Goal: Contribute content

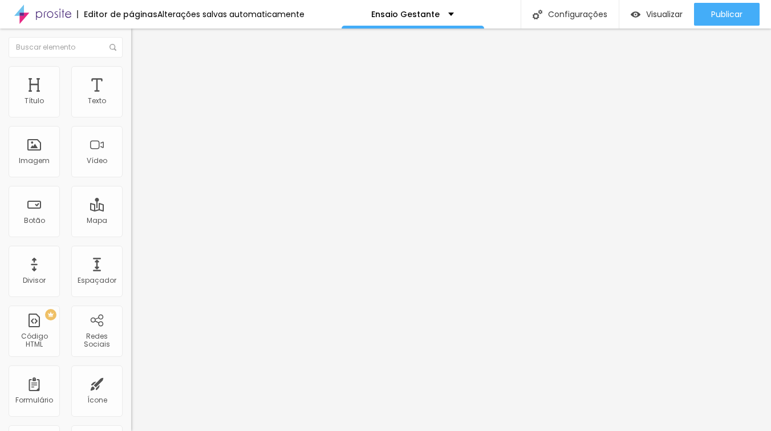
click at [131, 98] on span "Trocar imagem" at bounding box center [162, 93] width 62 height 10
click at [131, 76] on li "Estilo" at bounding box center [196, 71] width 131 height 11
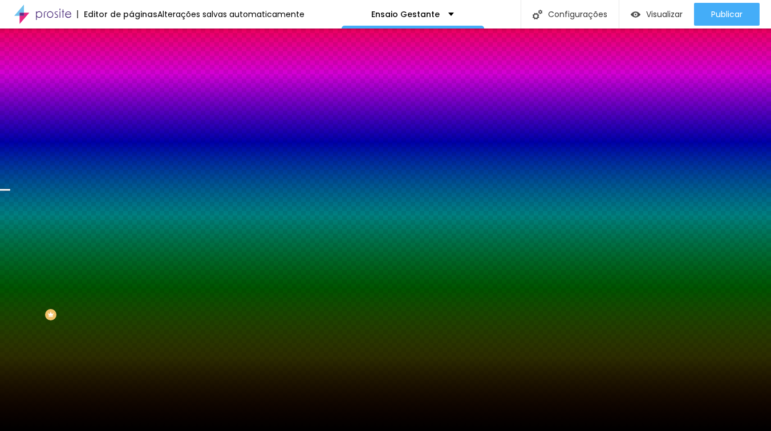
click at [131, 105] on span "Trocar imagem" at bounding box center [162, 100] width 62 height 10
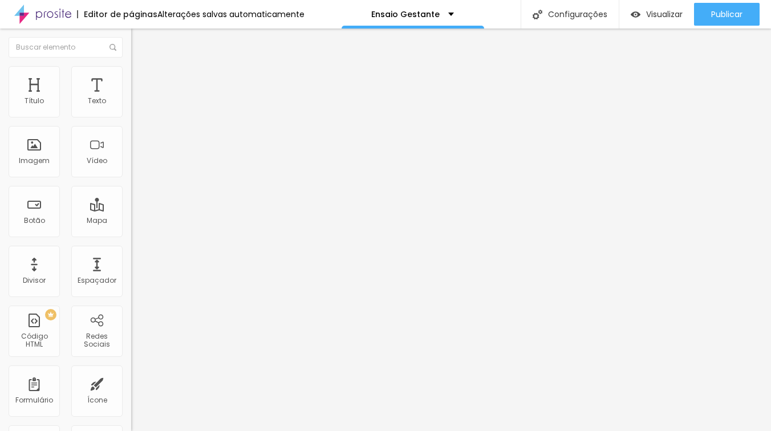
click at [131, 76] on li "Estilo" at bounding box center [196, 71] width 131 height 11
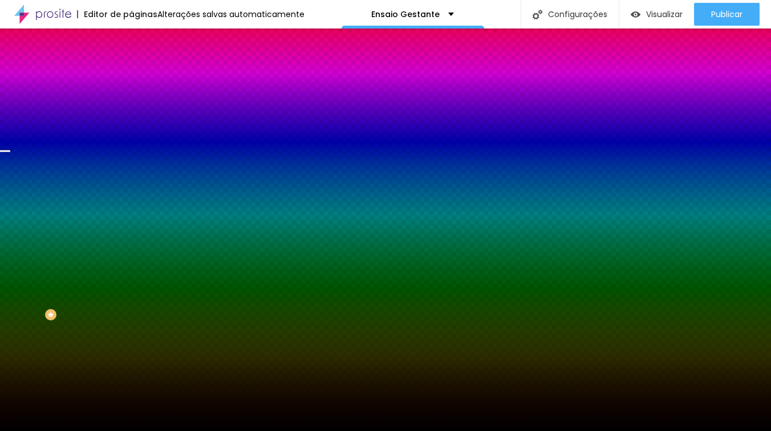
click at [131, 105] on span "Trocar imagem" at bounding box center [162, 100] width 62 height 10
click at [141, 67] on span "Conteúdo" at bounding box center [158, 63] width 35 height 10
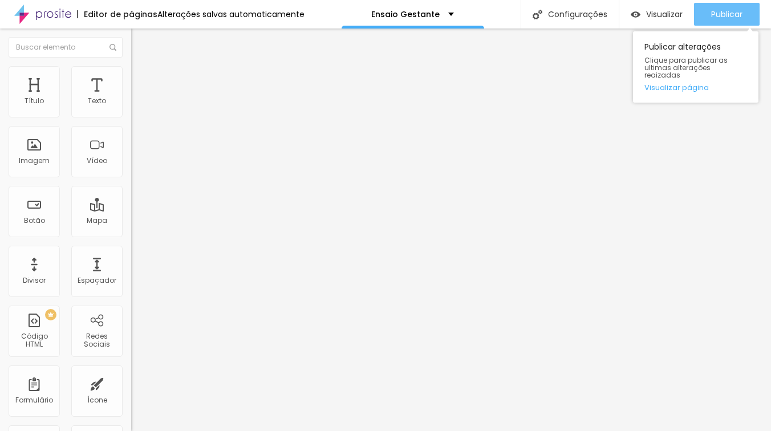
click at [703, 14] on button "Publicar" at bounding box center [727, 14] width 66 height 23
